Goal: Task Accomplishment & Management: Manage account settings

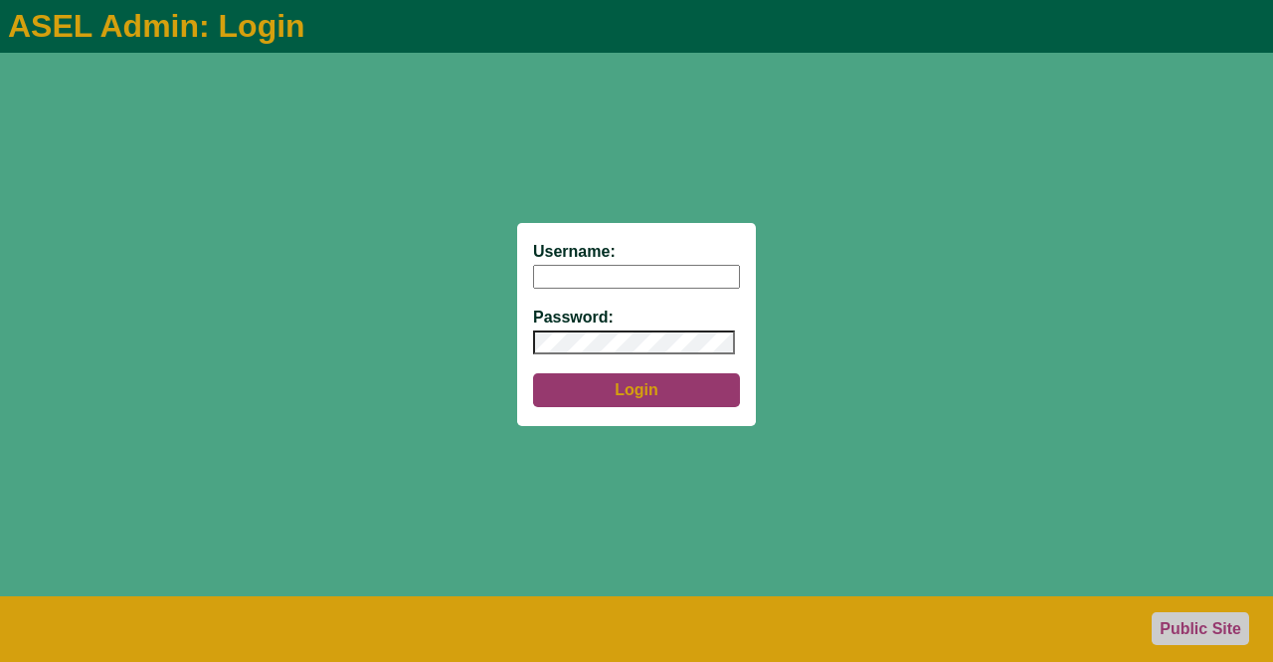
type input "aseladmin"
click at [633, 401] on button "Login" at bounding box center [636, 390] width 207 height 34
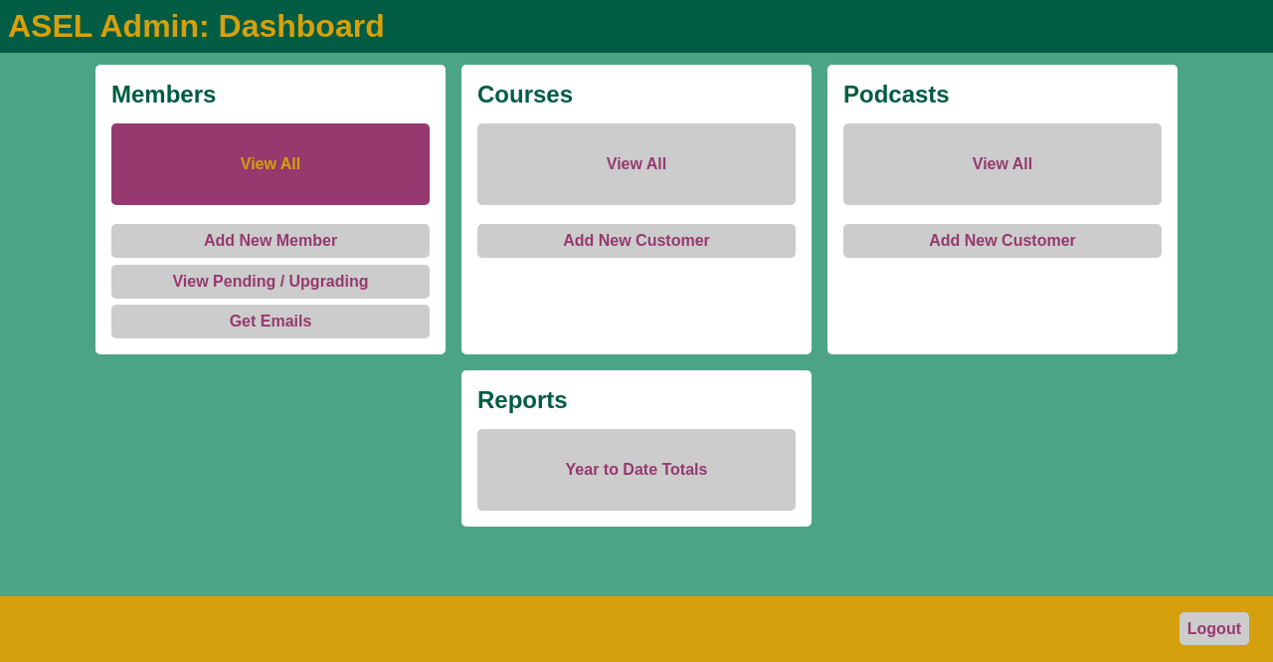
click at [327, 174] on link "View All" at bounding box center [270, 164] width 318 height 82
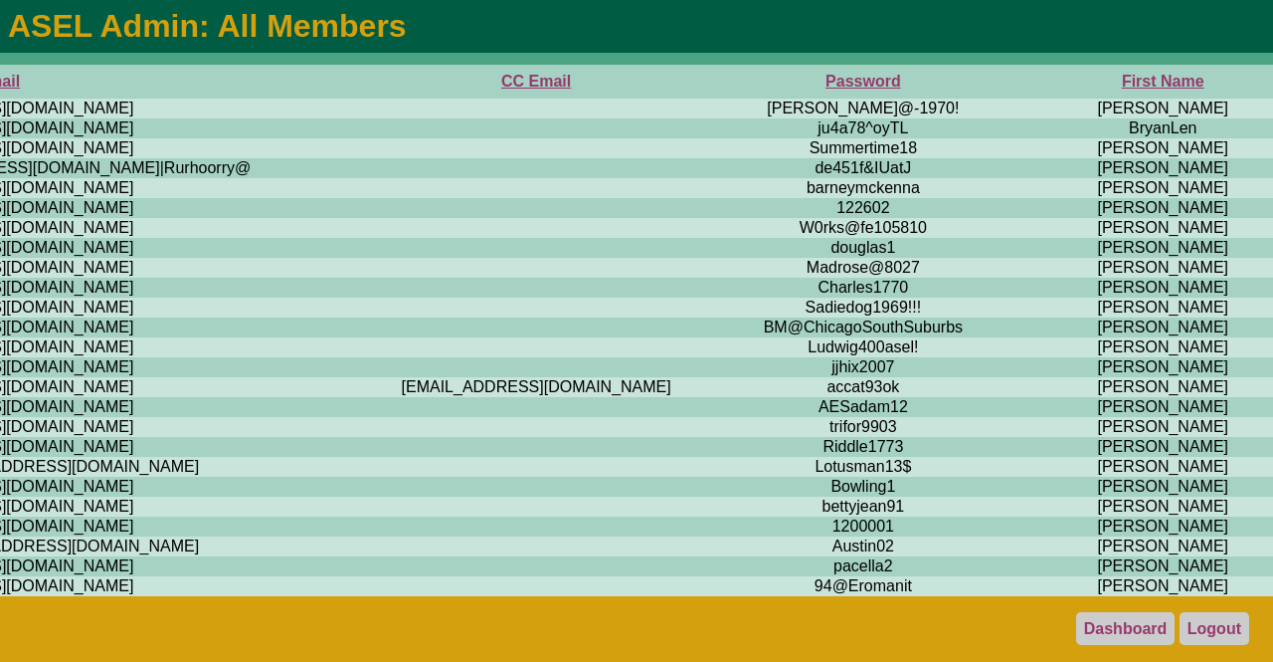
scroll to position [0, 723]
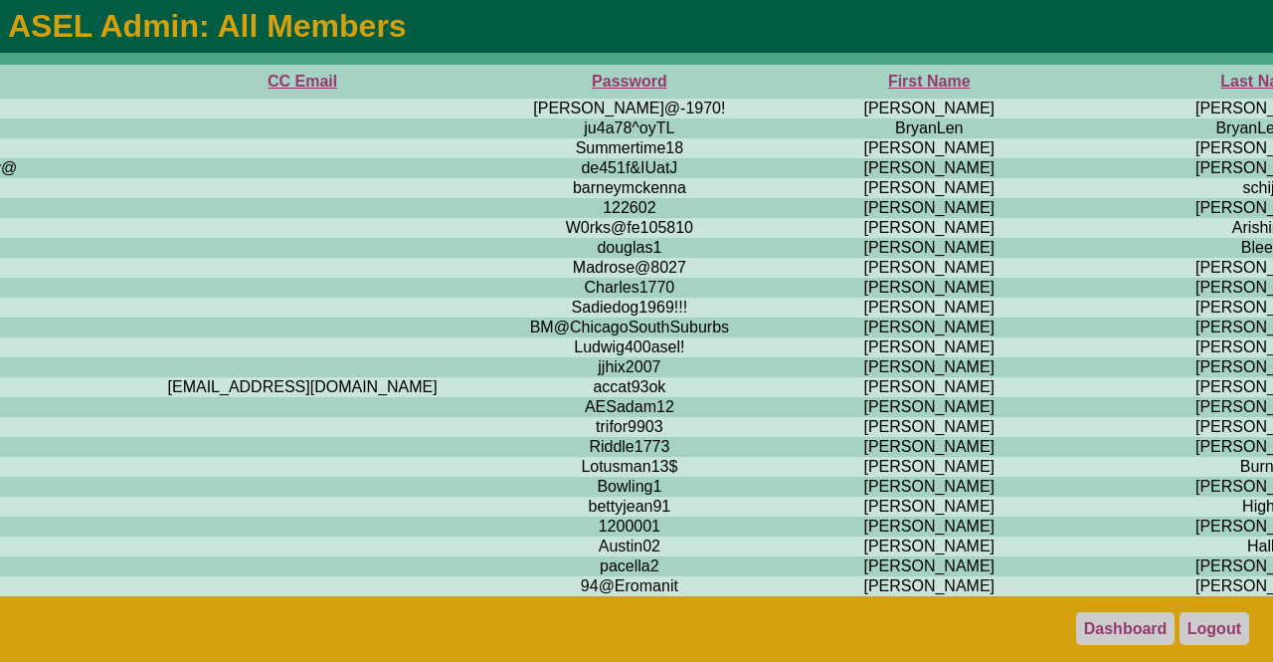
click at [753, 84] on th "First Name" at bounding box center [929, 82] width 352 height 34
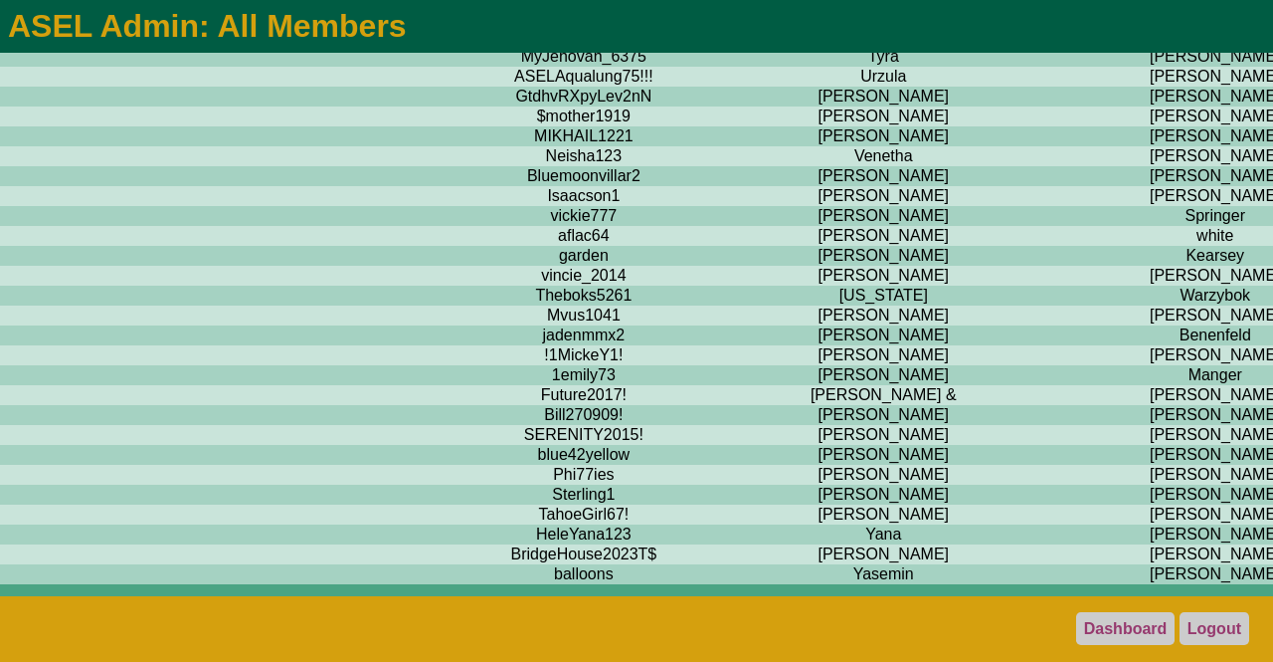
scroll to position [16912, 769]
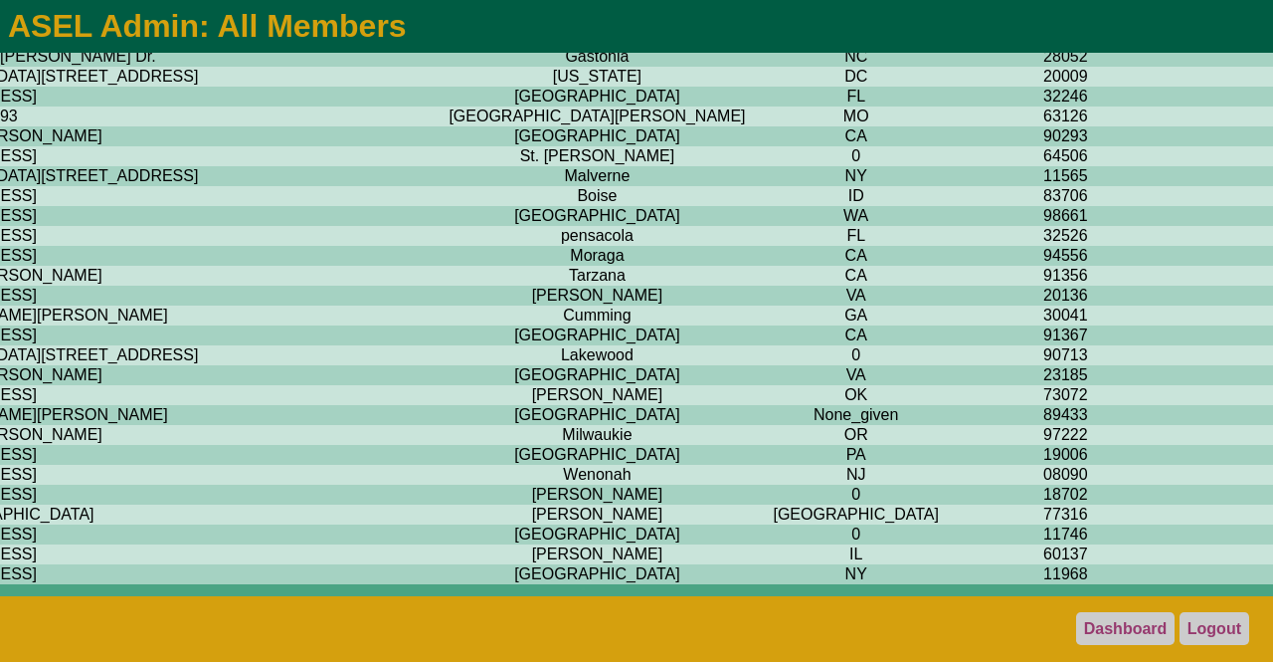
scroll to position [16912, 4532]
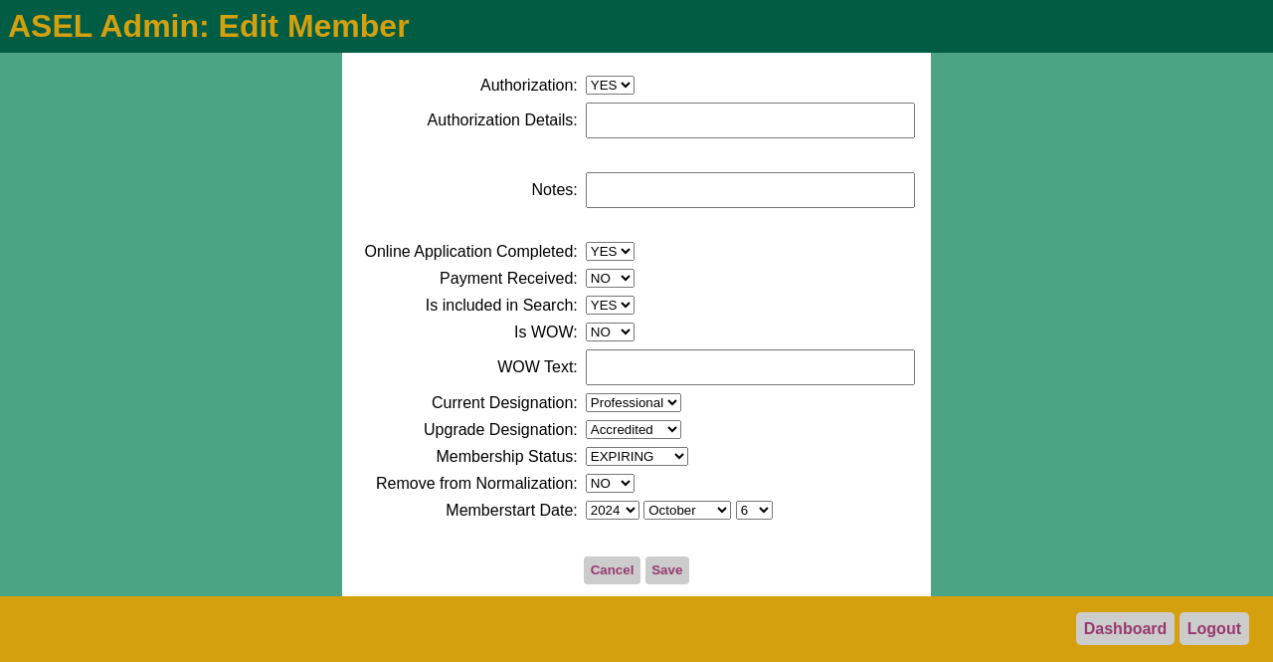
scroll to position [1119, 0]
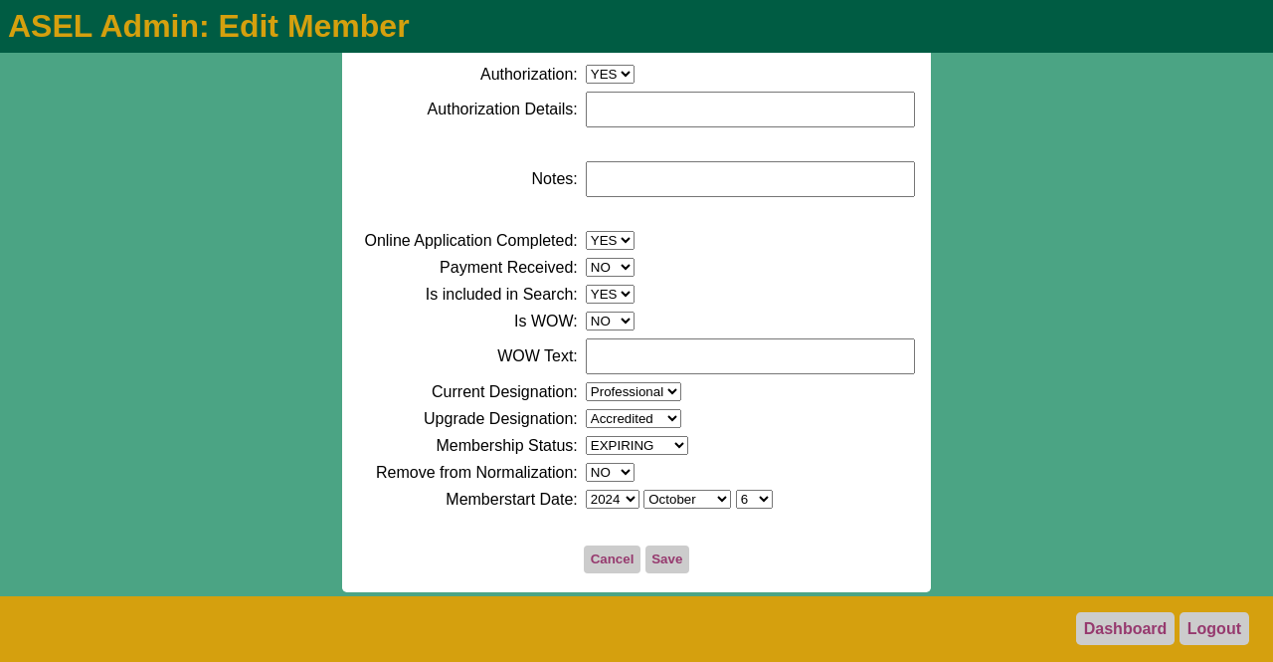
click at [617, 504] on select "None 2012 2013 2014 2015 2016 2017 2018 2019 2020 2021 2022 2023 2024 2025 2026…" at bounding box center [613, 498] width 54 height 19
select select "2025"
click at [586, 489] on select "None 2012 2013 2014 2015 2016 2017 2018 2019 2020 2021 2022 2023 2024 2025 2026…" at bounding box center [613, 498] width 54 height 19
click at [675, 448] on select "Yes No EXPIRED EXPIRING PENDING UPGRADING" at bounding box center [637, 445] width 102 height 19
select select "YES"
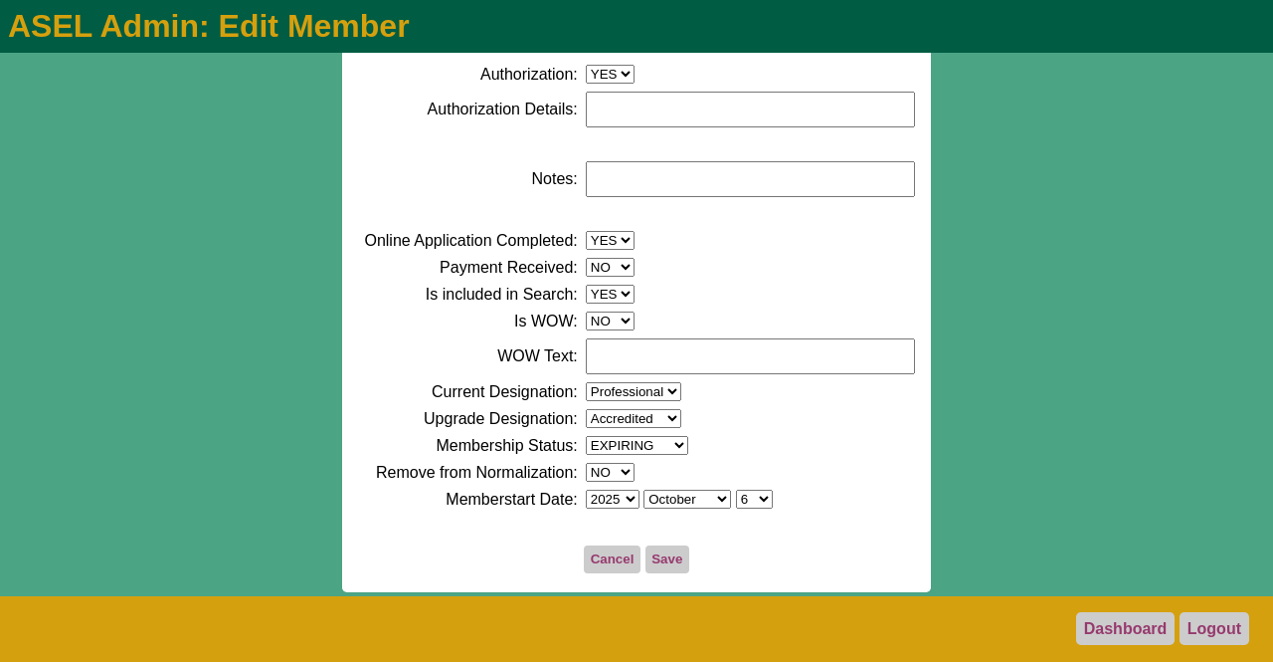
click at [586, 436] on select "Yes No EXPIRED EXPIRING PENDING UPGRADING" at bounding box center [637, 445] width 102 height 19
click at [758, 498] on select "1 2 3 4 5 6 7 8 9 10 11 12 13 14 15 16 17 18 19 20 21 22 23 24 25 26 27 28 29 3…" at bounding box center [754, 498] width 37 height 19
select select "3"
click at [736, 489] on select "1 2 3 4 5 6 7 8 9 10 11 12 13 14 15 16 17 18 19 20 21 22 23 24 25 26 27 28 29 3…" at bounding box center [754, 498] width 37 height 19
click at [663, 555] on button "Save" at bounding box center [668, 559] width 44 height 28
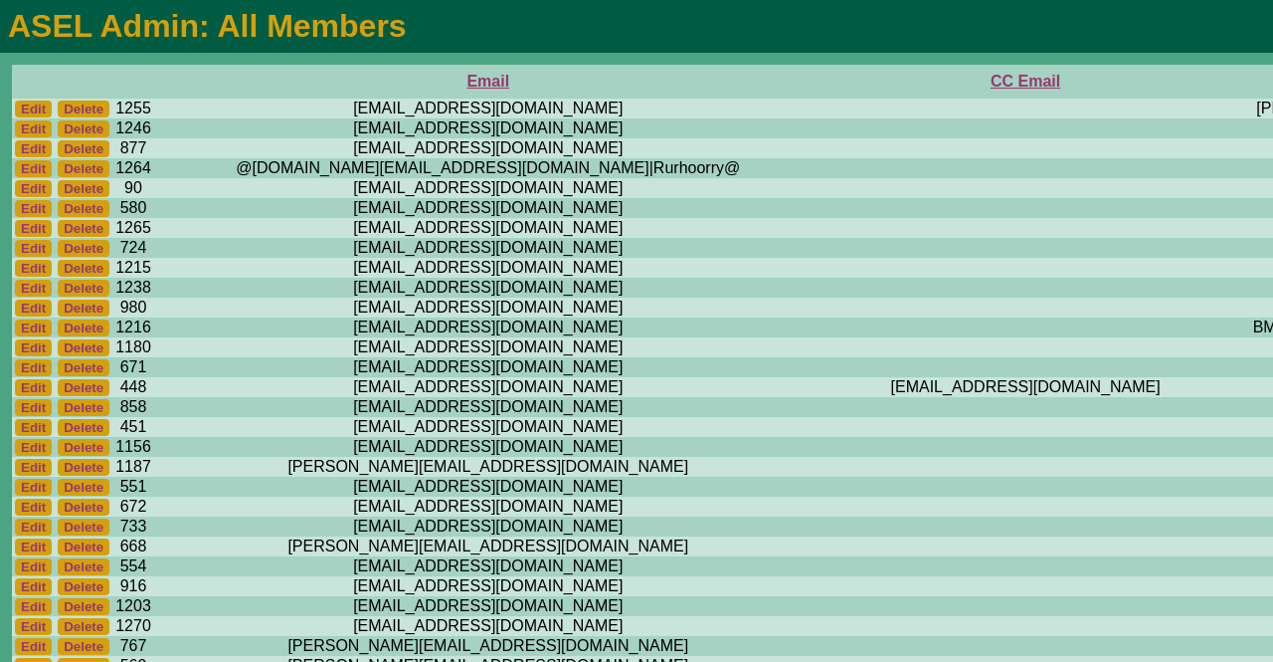
scroll to position [0, 670]
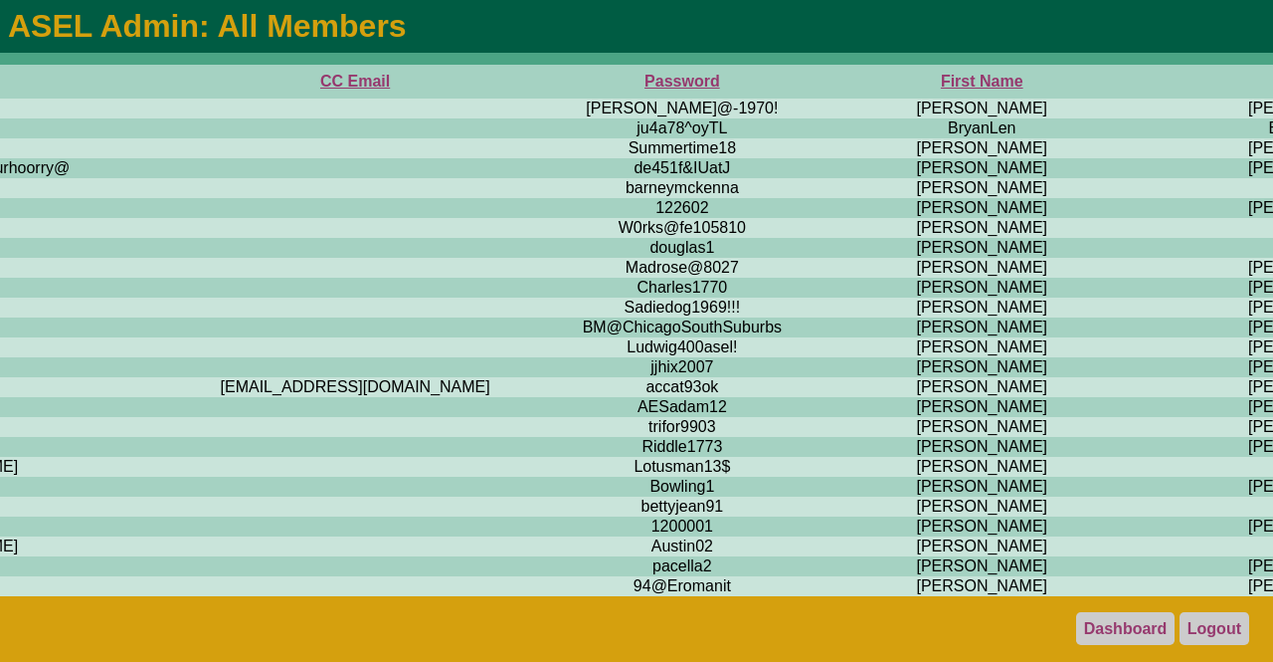
click at [806, 85] on th "First Name" at bounding box center [982, 82] width 352 height 34
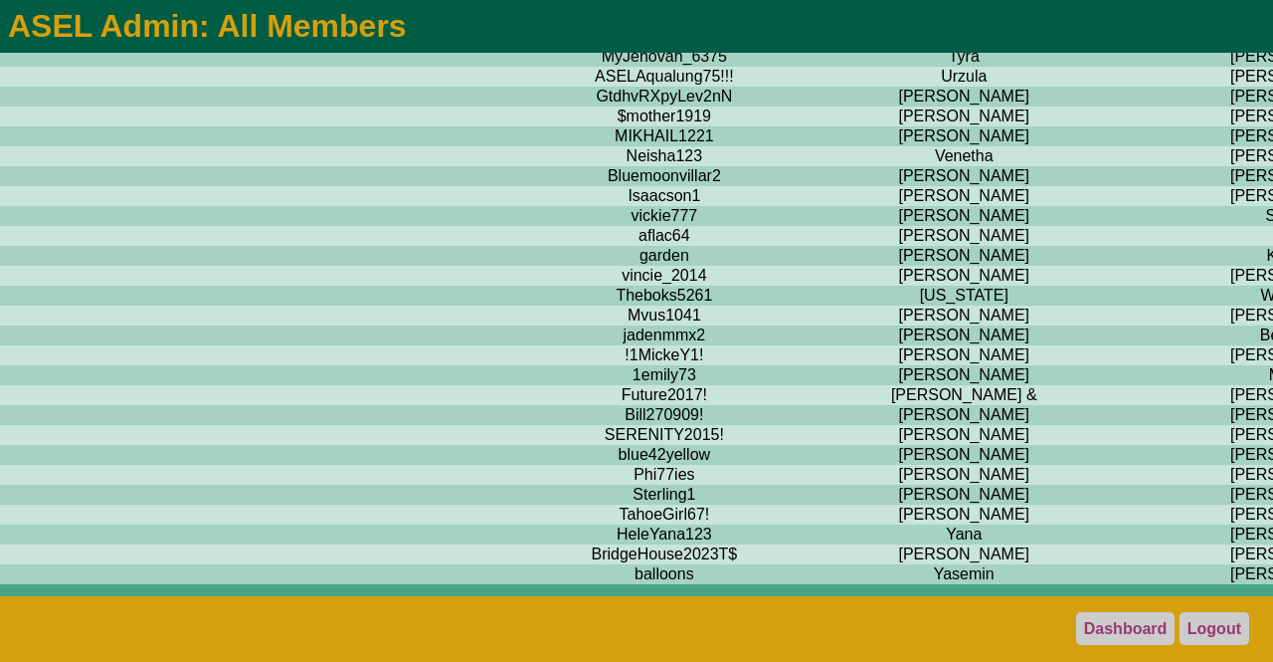
scroll to position [16955, 688]
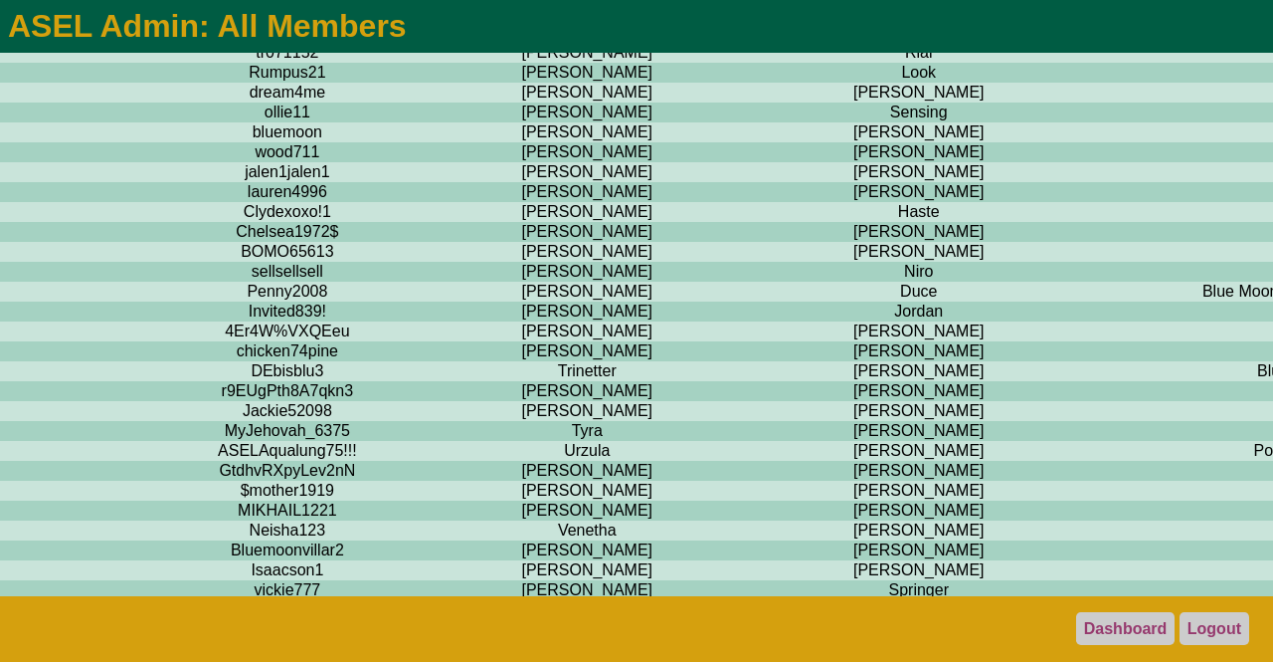
scroll to position [16406, 1065]
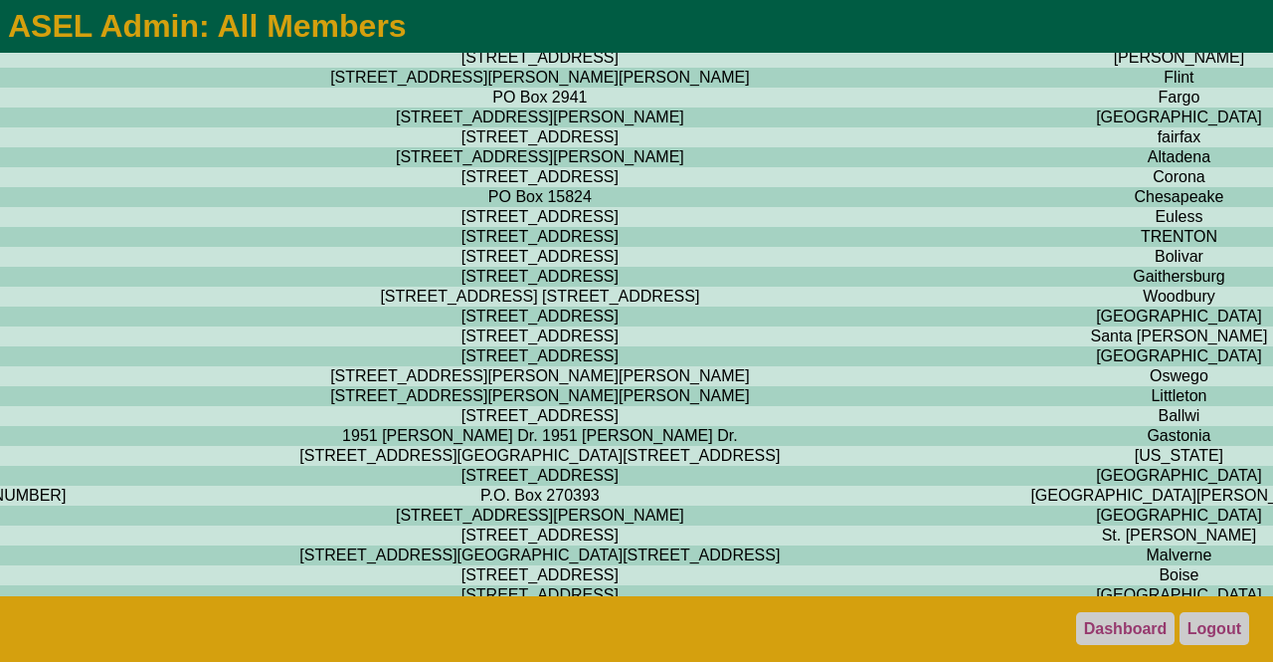
scroll to position [16406, 3597]
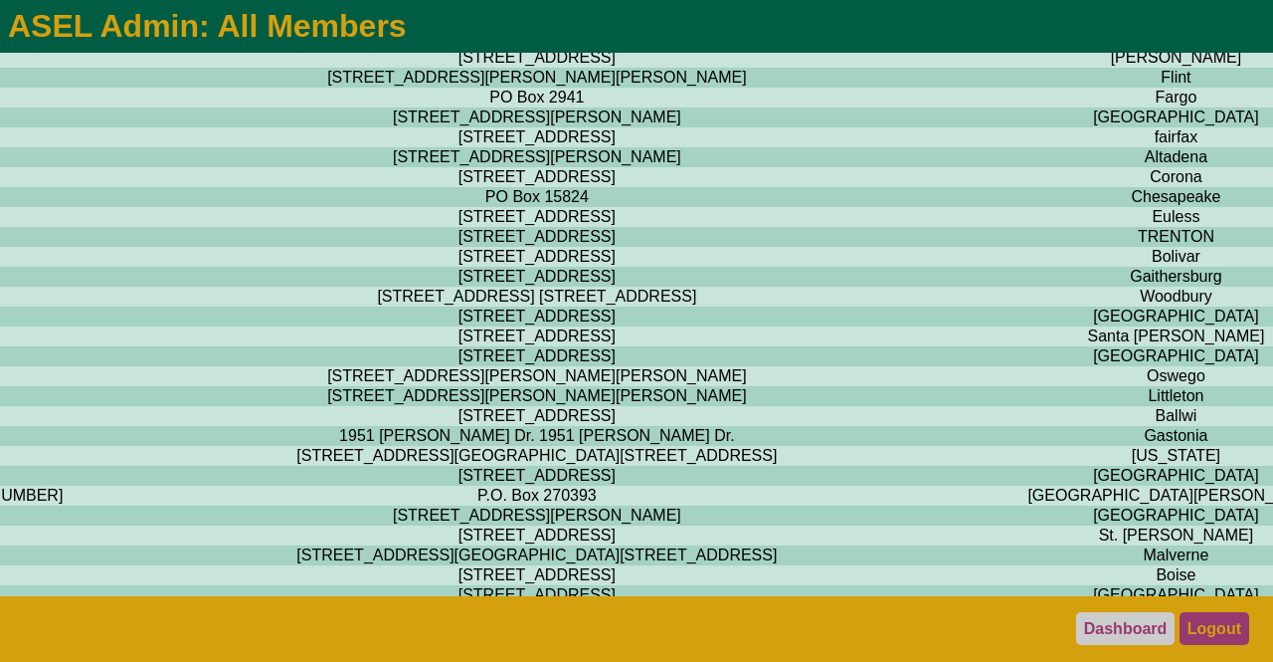
click at [1204, 623] on link "Logout" at bounding box center [1215, 628] width 70 height 33
